Goal: Task Accomplishment & Management: Complete application form

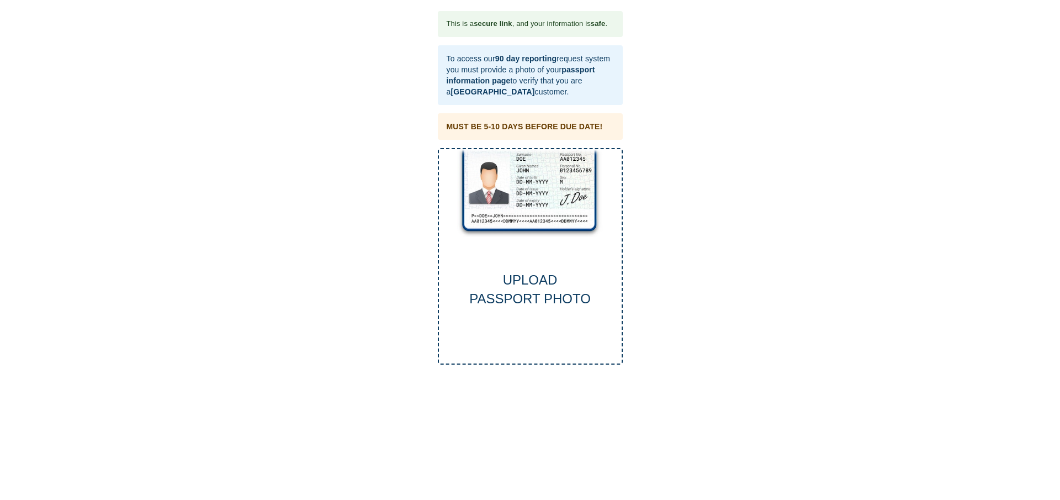
click at [524, 250] on div "UPLOAD PASSPORT PHOTO" at bounding box center [530, 256] width 185 height 217
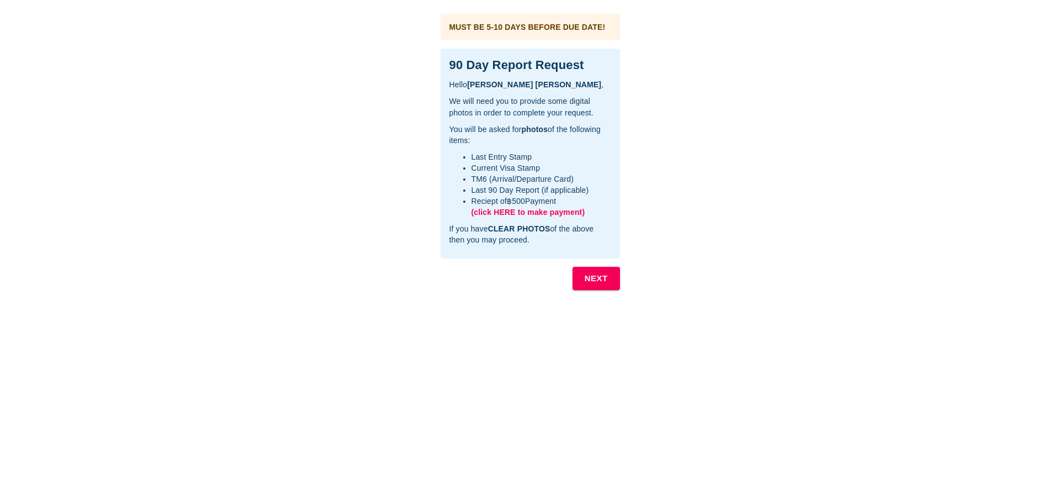
click at [599, 280] on b "NEXT" at bounding box center [596, 278] width 23 height 14
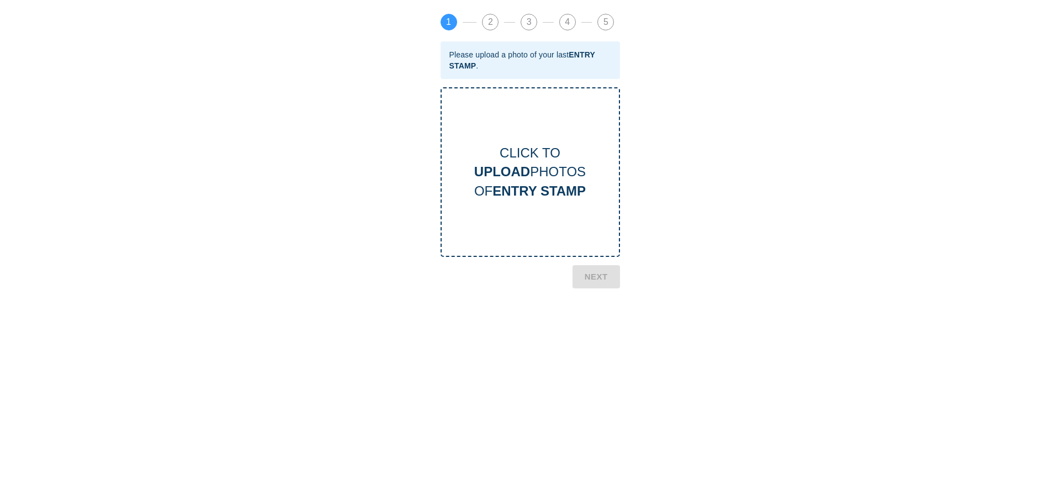
click at [554, 182] on div "CLICK TO UPLOAD PHOTOS OF ENTRY STAMP" at bounding box center [530, 172] width 177 height 57
click at [601, 323] on b "NEXT" at bounding box center [596, 324] width 23 height 14
click at [547, 185] on b "CURRENT VISA" at bounding box center [539, 190] width 99 height 15
click at [594, 368] on b "NEXT" at bounding box center [596, 367] width 23 height 14
click at [531, 195] on b "TM6 CARD" at bounding box center [539, 190] width 68 height 15
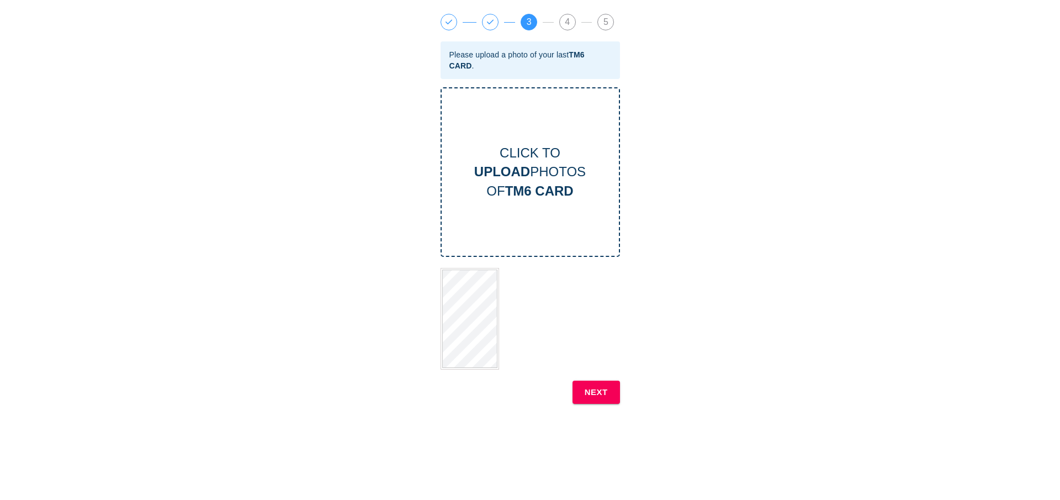
click at [594, 395] on b "NEXT" at bounding box center [596, 392] width 23 height 14
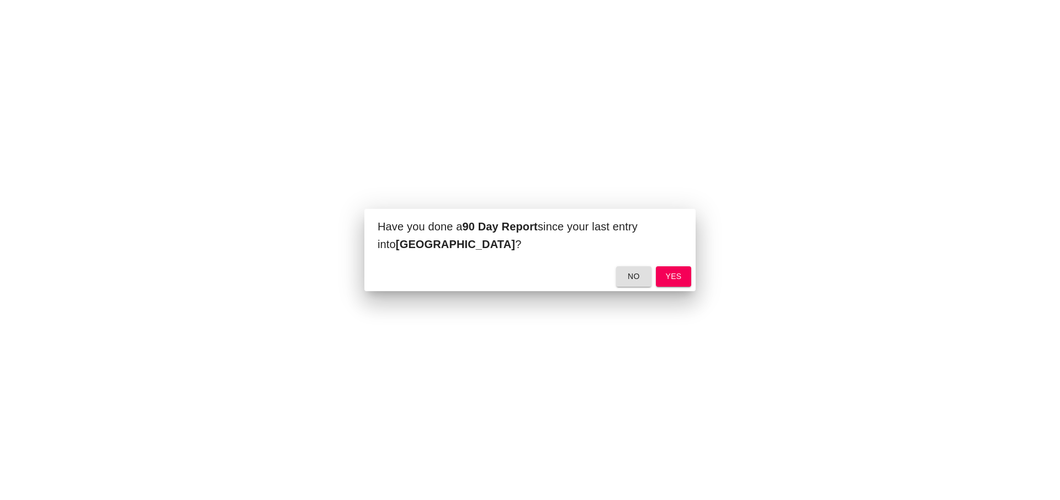
click at [673, 283] on span "yes" at bounding box center [674, 276] width 18 height 14
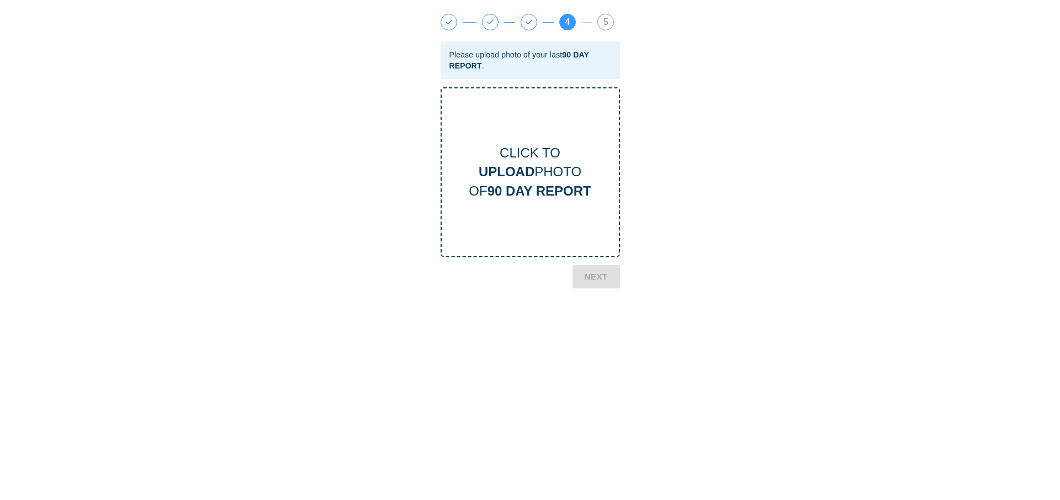
click at [546, 186] on b "90 DAY REPORT" at bounding box center [540, 190] width 104 height 15
click at [604, 338] on b "NEXT" at bounding box center [596, 335] width 23 height 14
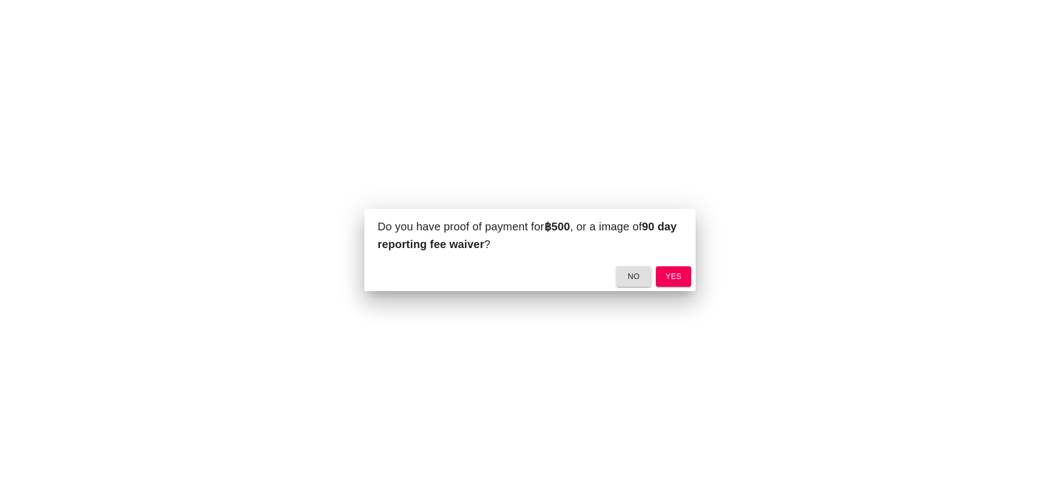
click at [660, 274] on button "yes" at bounding box center [673, 276] width 35 height 20
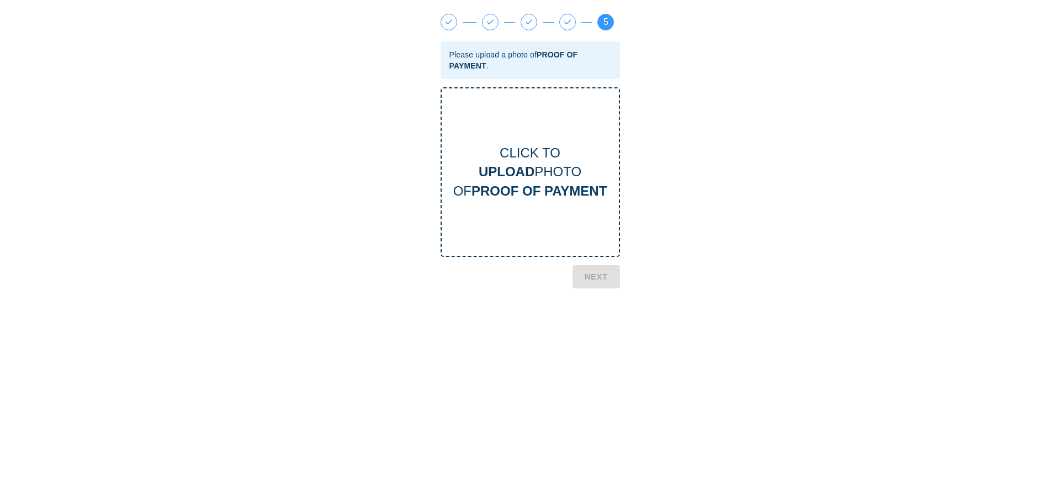
click at [536, 182] on div "CLICK TO UPLOAD PHOTO OF PROOF OF PAYMENT" at bounding box center [530, 172] width 177 height 57
click at [604, 368] on b "NEXT" at bounding box center [596, 367] width 23 height 14
